Goal: Information Seeking & Learning: Learn about a topic

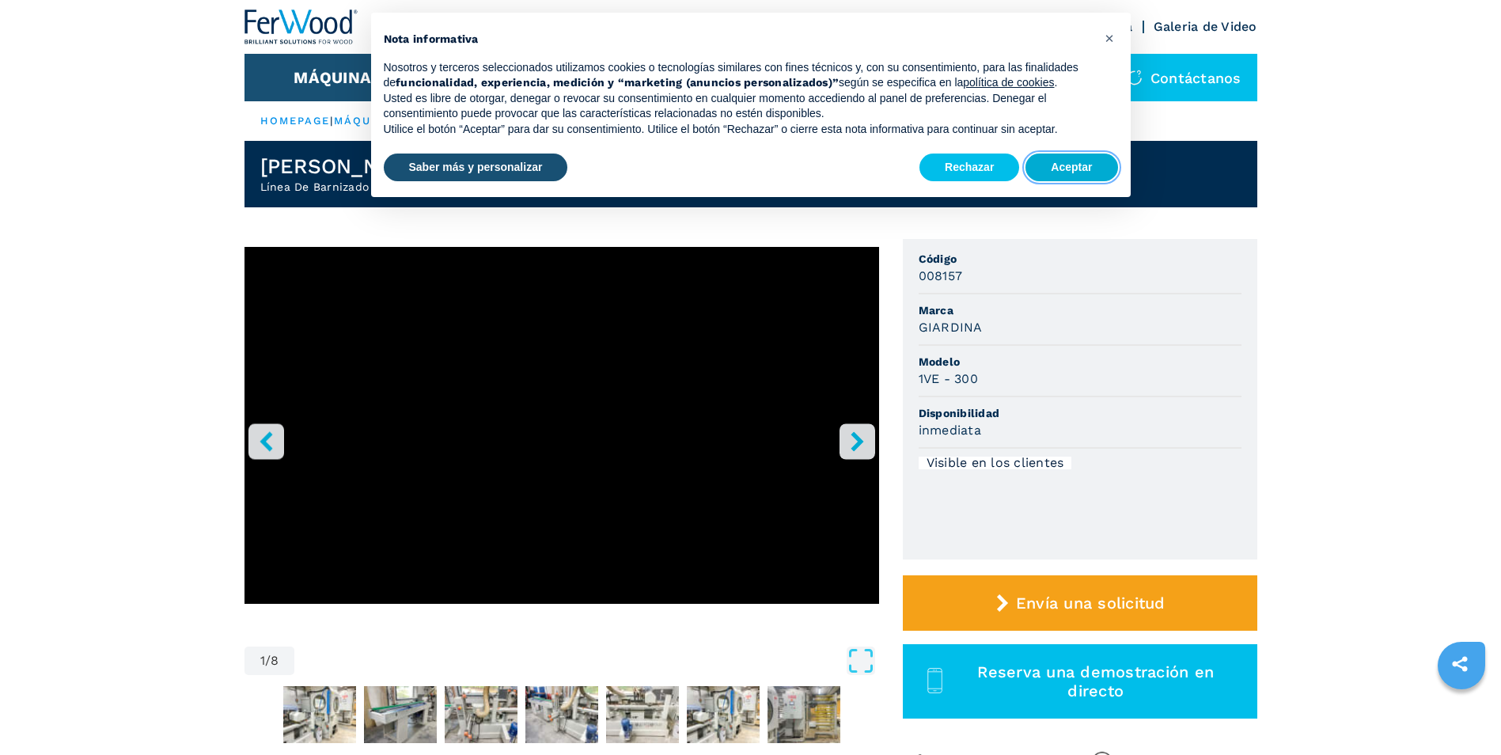
click at [956, 164] on button "Aceptar" at bounding box center [1072, 168] width 92 height 28
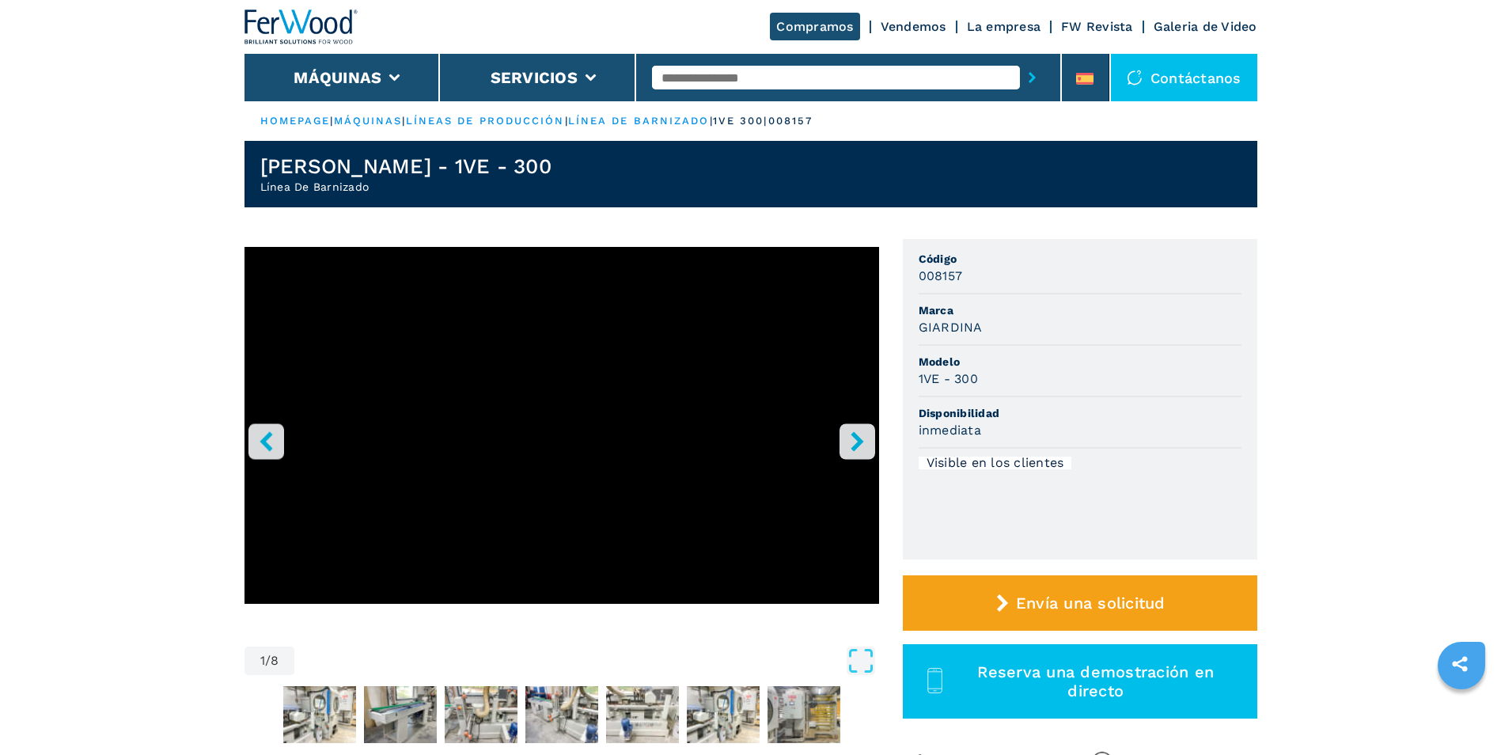
click at [860, 437] on icon "right-button" at bounding box center [858, 441] width 20 height 20
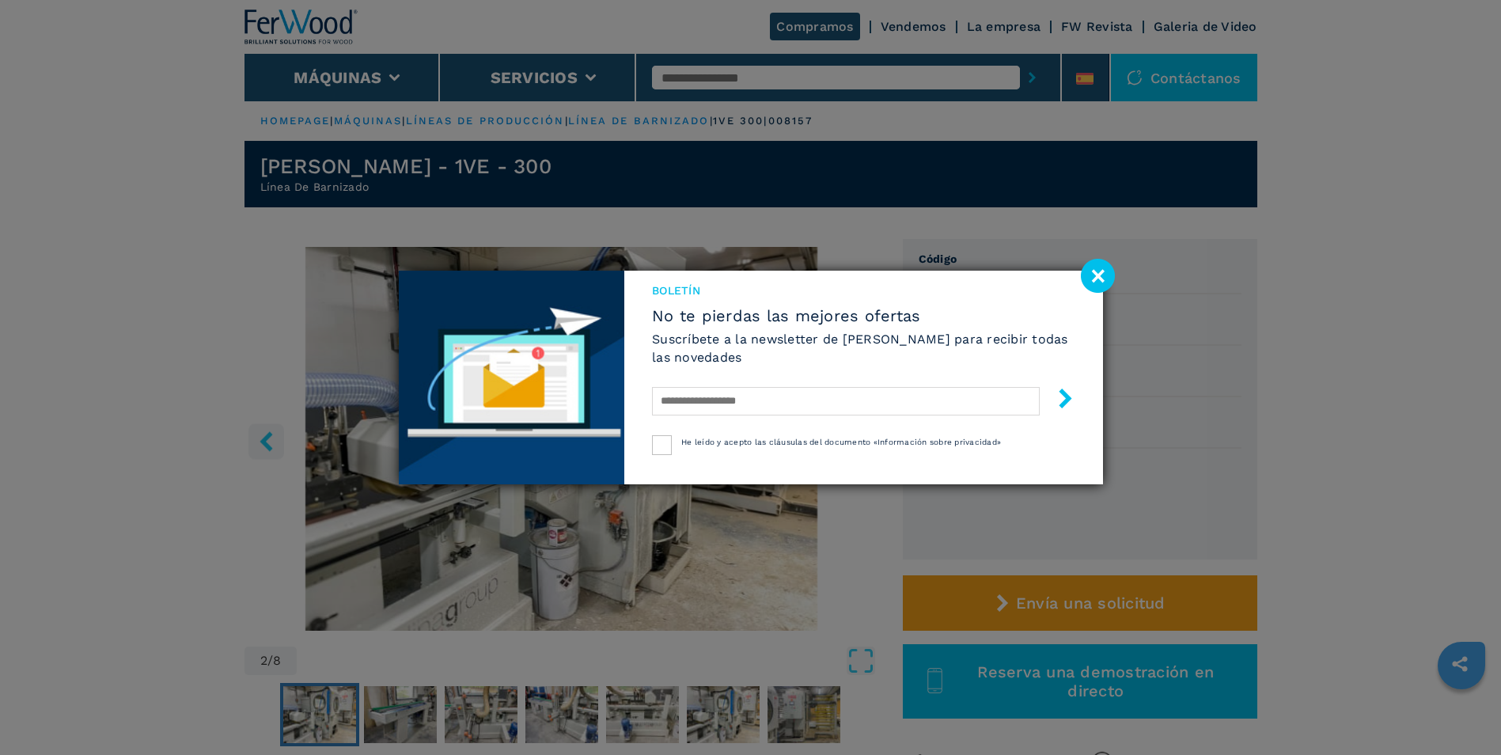
click at [956, 271] on image at bounding box center [1098, 276] width 34 height 34
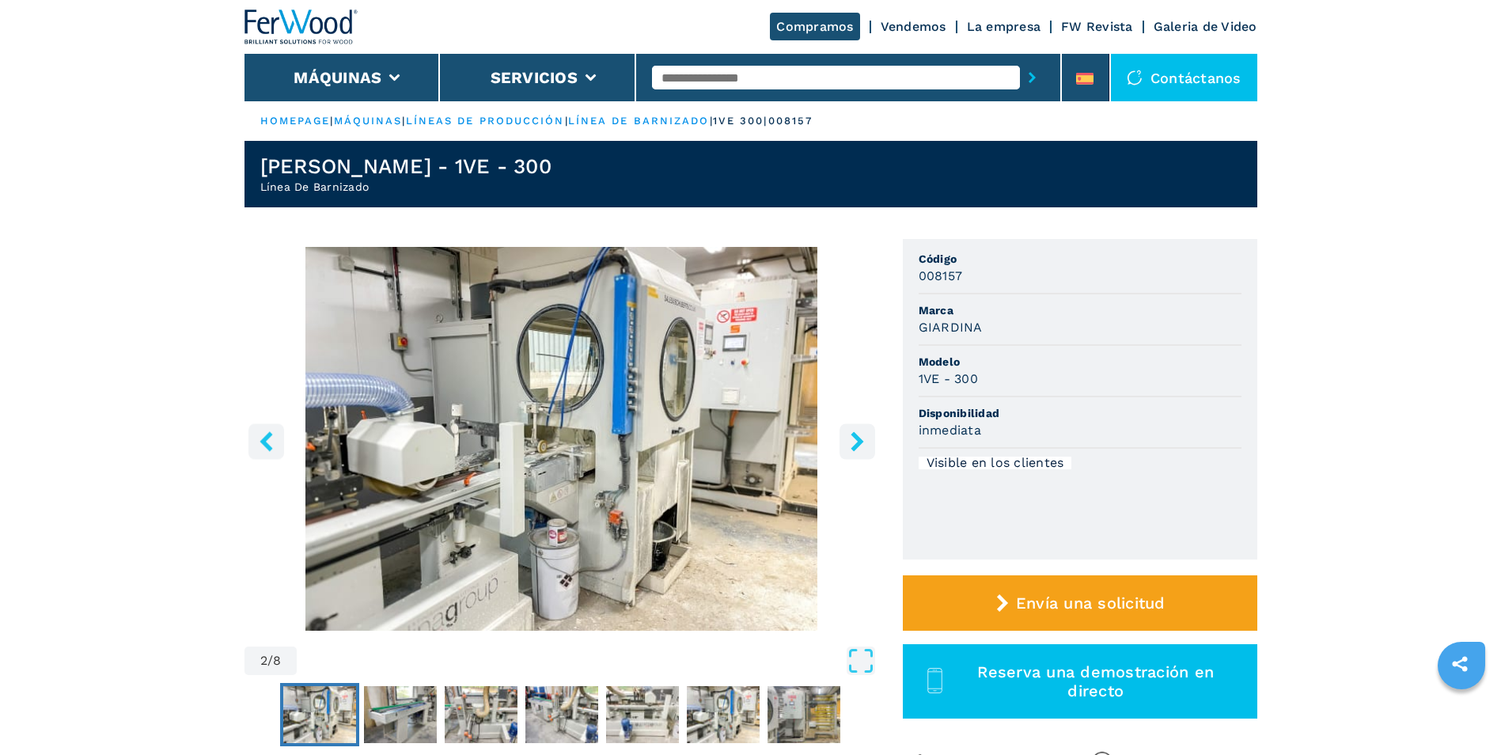
click at [854, 442] on icon "right-button" at bounding box center [858, 441] width 20 height 20
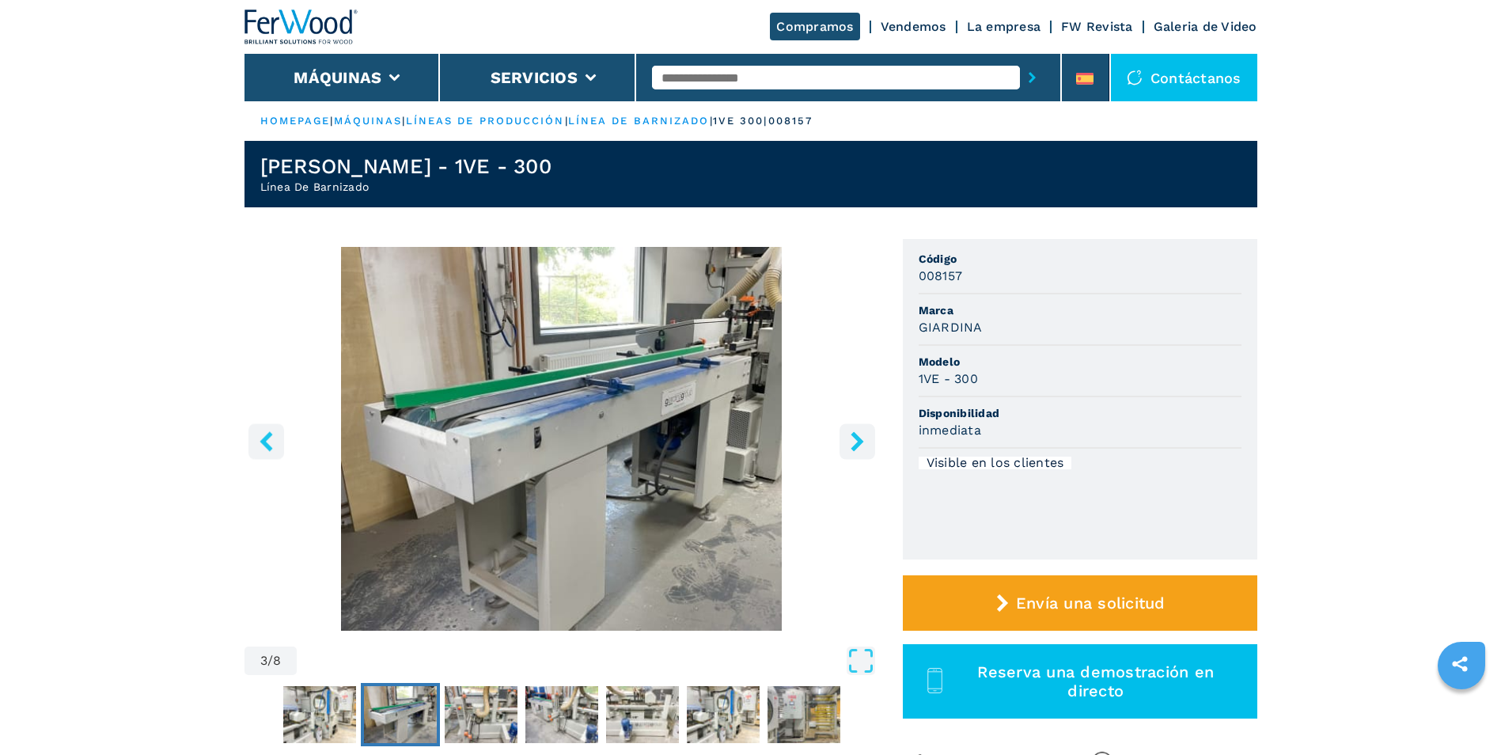
click at [854, 442] on icon "right-button" at bounding box center [858, 441] width 20 height 20
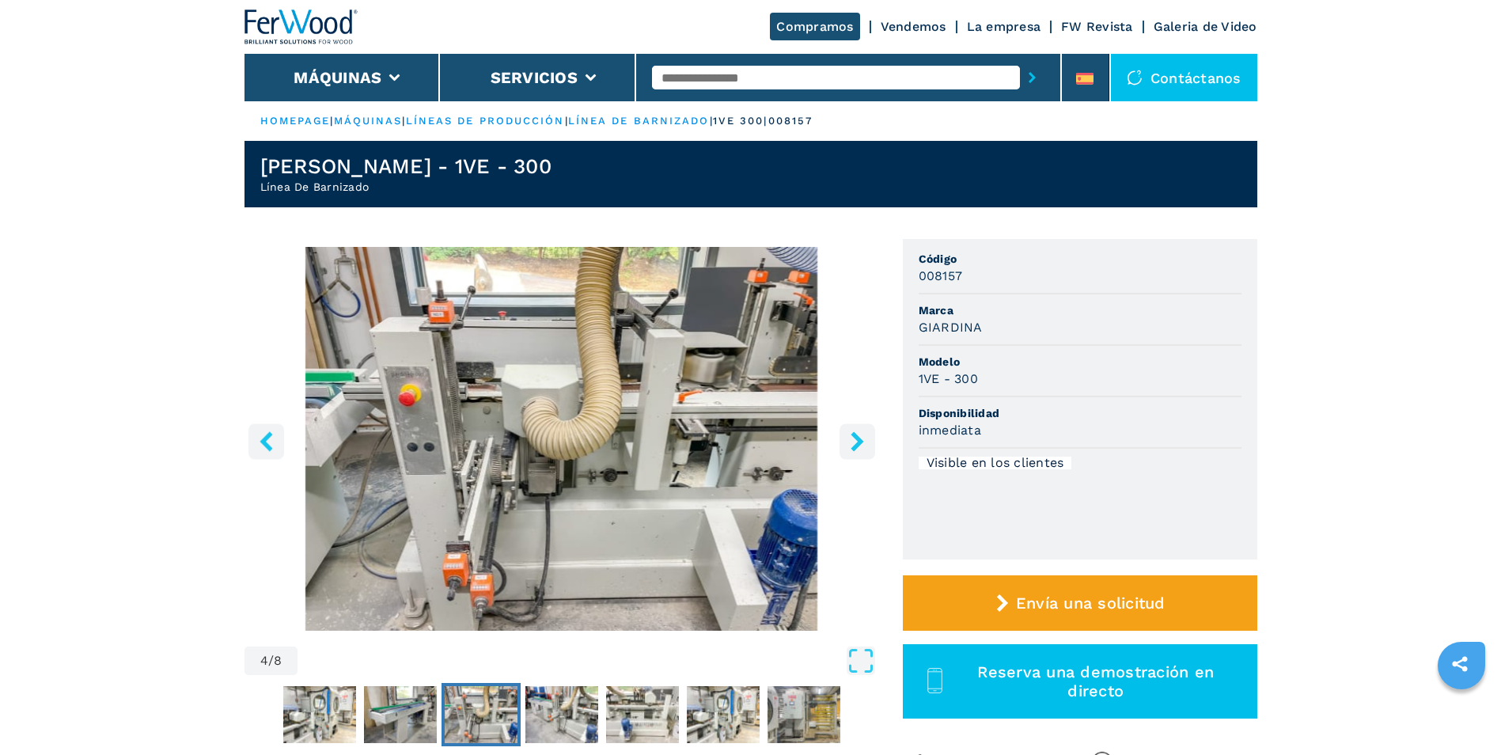
click at [854, 442] on icon "right-button" at bounding box center [858, 441] width 20 height 20
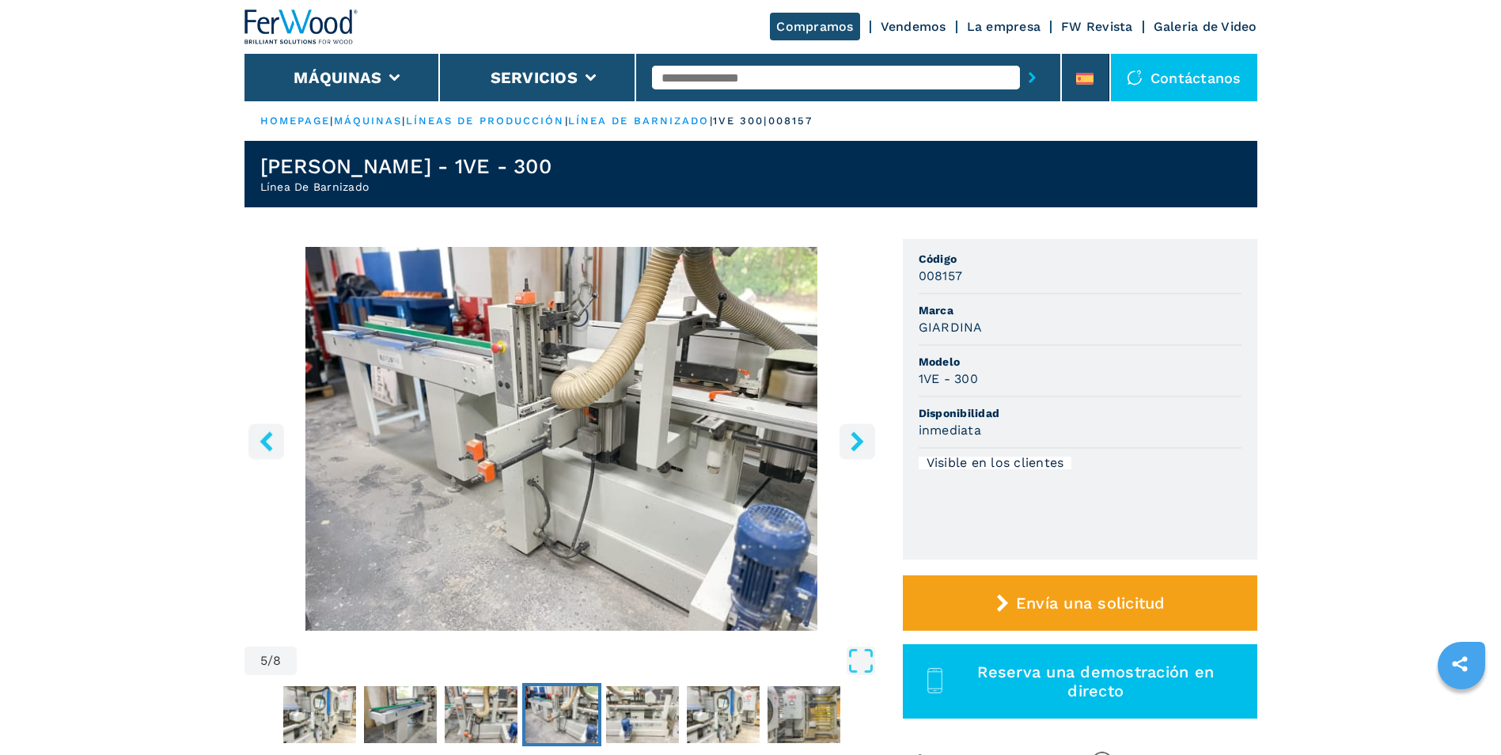
click at [854, 442] on icon "right-button" at bounding box center [858, 441] width 20 height 20
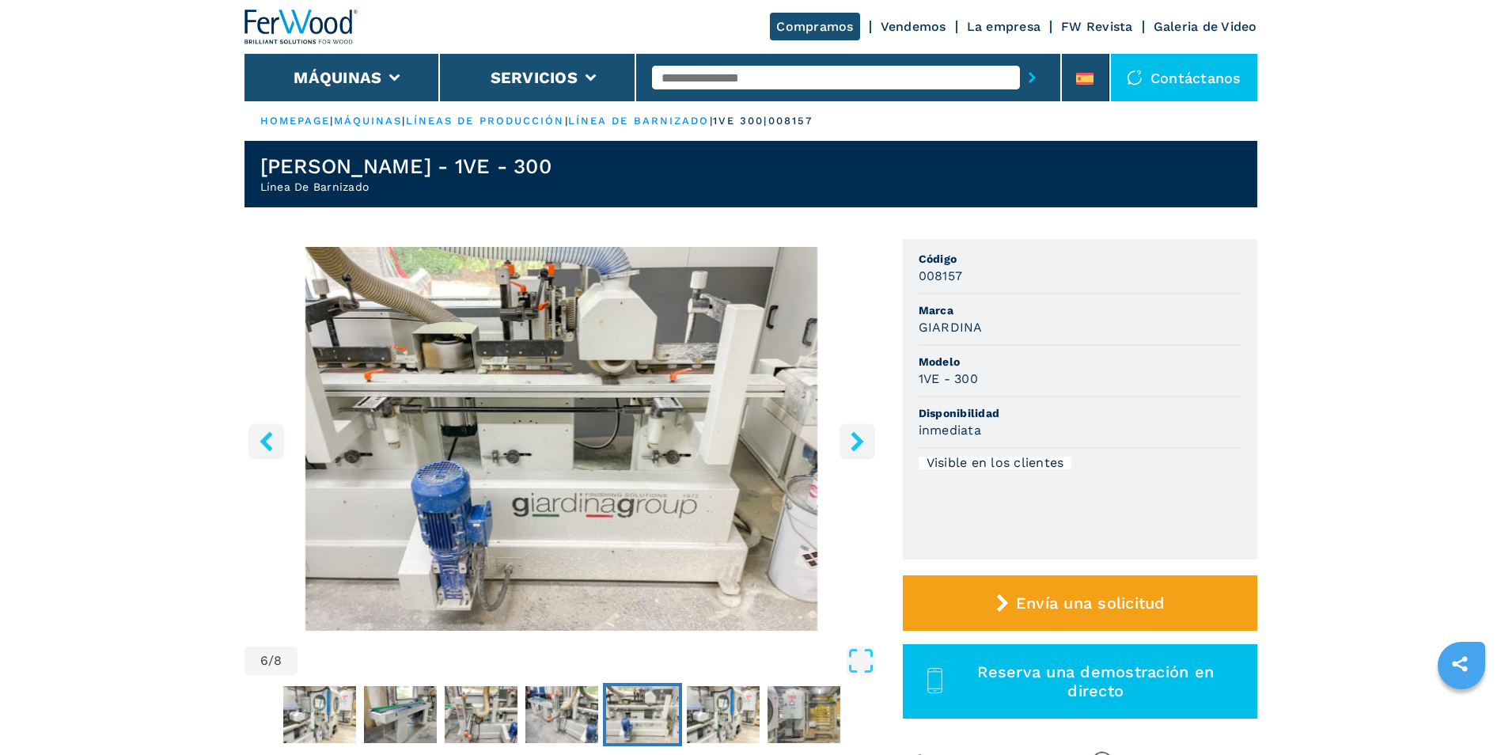
click at [854, 442] on icon "right-button" at bounding box center [858, 441] width 20 height 20
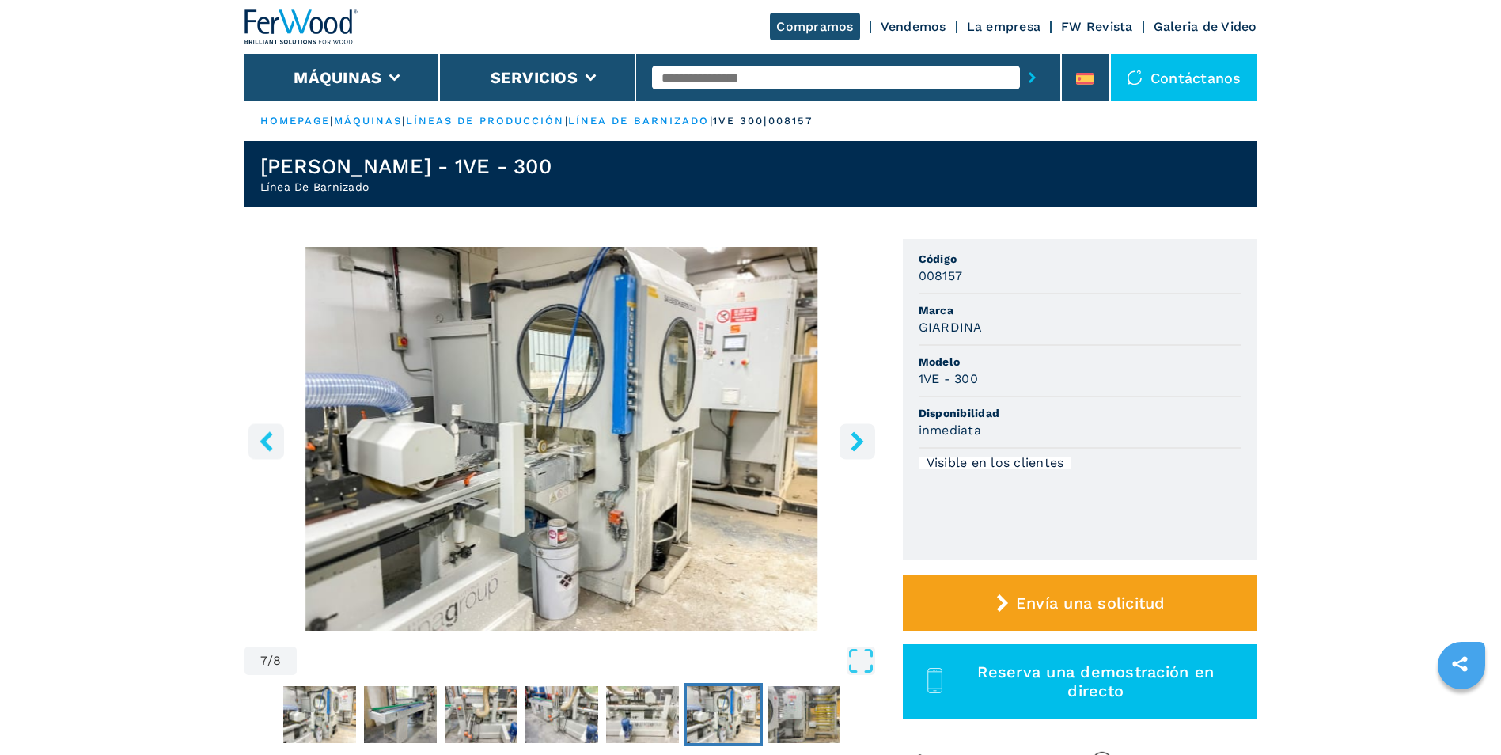
click at [854, 442] on icon "right-button" at bounding box center [858, 441] width 20 height 20
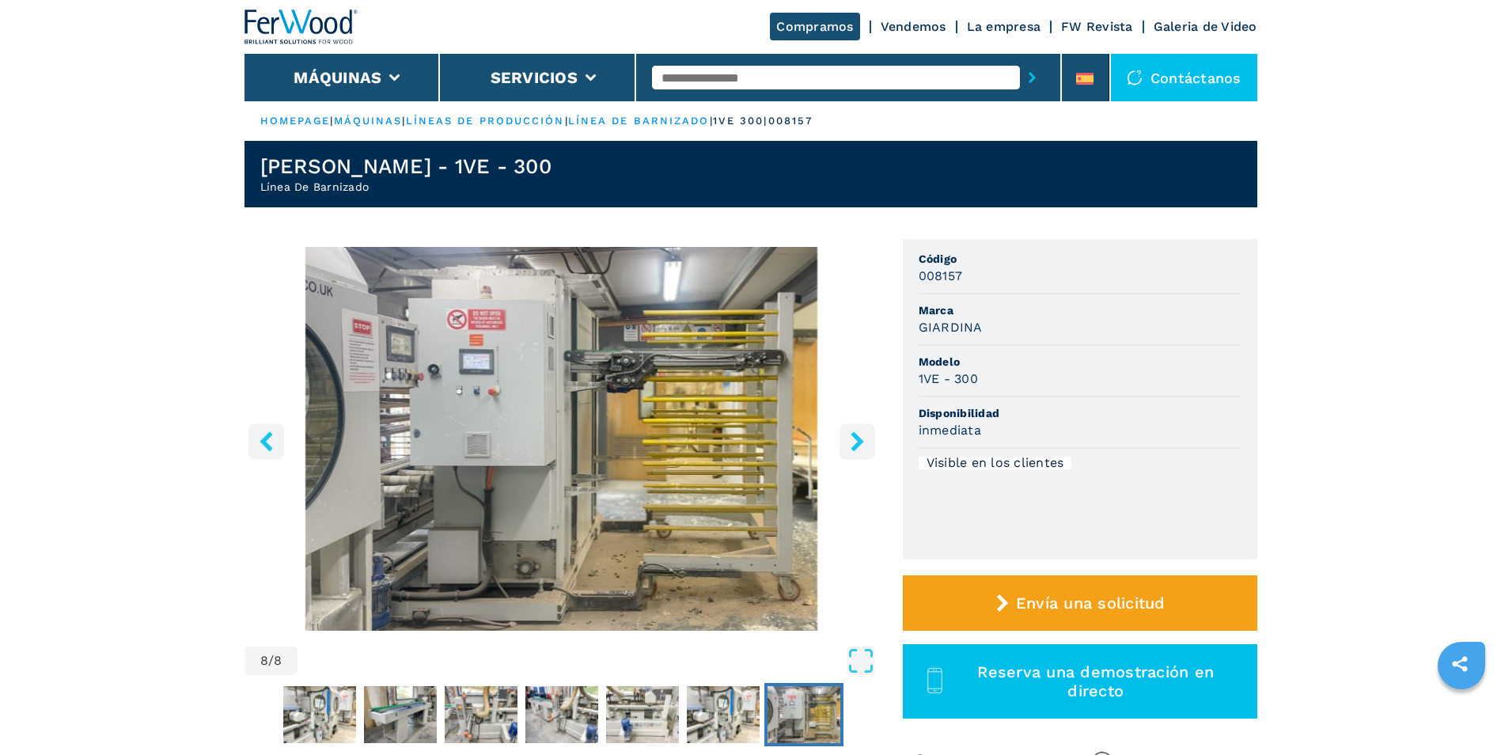
click at [854, 442] on icon "right-button" at bounding box center [858, 441] width 20 height 20
